Goal: Information Seeking & Learning: Learn about a topic

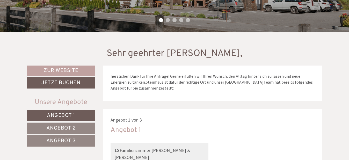
scroll to position [155, 0]
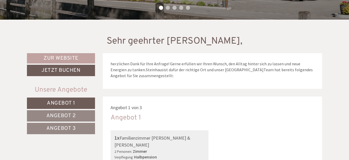
click at [68, 101] on span "Angebot 1" at bounding box center [61, 103] width 28 height 7
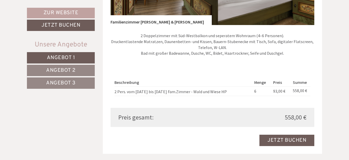
scroll to position [407, 0]
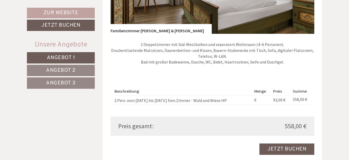
click at [61, 70] on span "Angebot 2" at bounding box center [60, 70] width 29 height 7
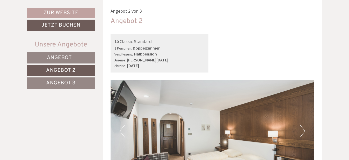
click at [67, 85] on span "Angebot 3" at bounding box center [60, 83] width 29 height 7
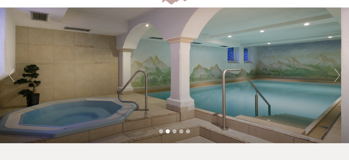
scroll to position [26, 0]
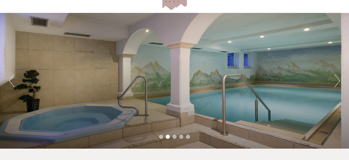
click at [11, 81] on button "Previous" at bounding box center [11, 80] width 5 height 13
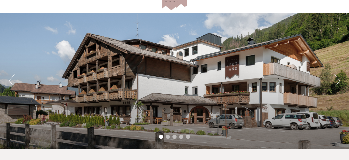
click at [338, 80] on button "Next" at bounding box center [336, 80] width 5 height 13
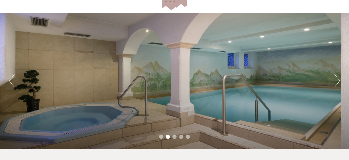
click at [338, 80] on button "Next" at bounding box center [336, 80] width 5 height 13
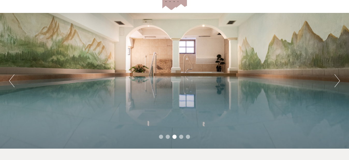
click at [338, 80] on button "Next" at bounding box center [336, 80] width 5 height 13
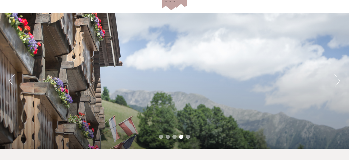
click at [338, 80] on button "Next" at bounding box center [336, 80] width 5 height 13
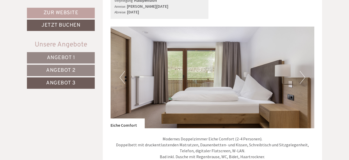
scroll to position [310, 0]
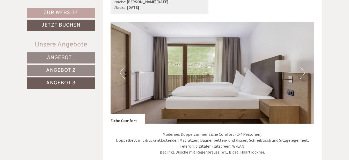
click at [303, 73] on button "Next" at bounding box center [302, 72] width 5 height 13
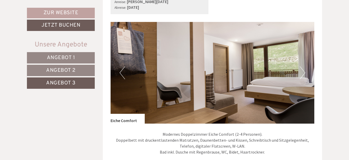
click at [304, 72] on button "Next" at bounding box center [302, 72] width 5 height 13
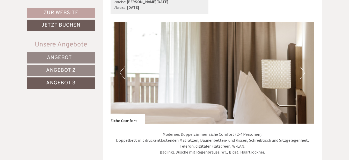
click at [304, 71] on button "Next" at bounding box center [302, 72] width 5 height 13
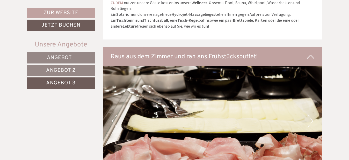
scroll to position [672, 0]
